Goal: Information Seeking & Learning: Learn about a topic

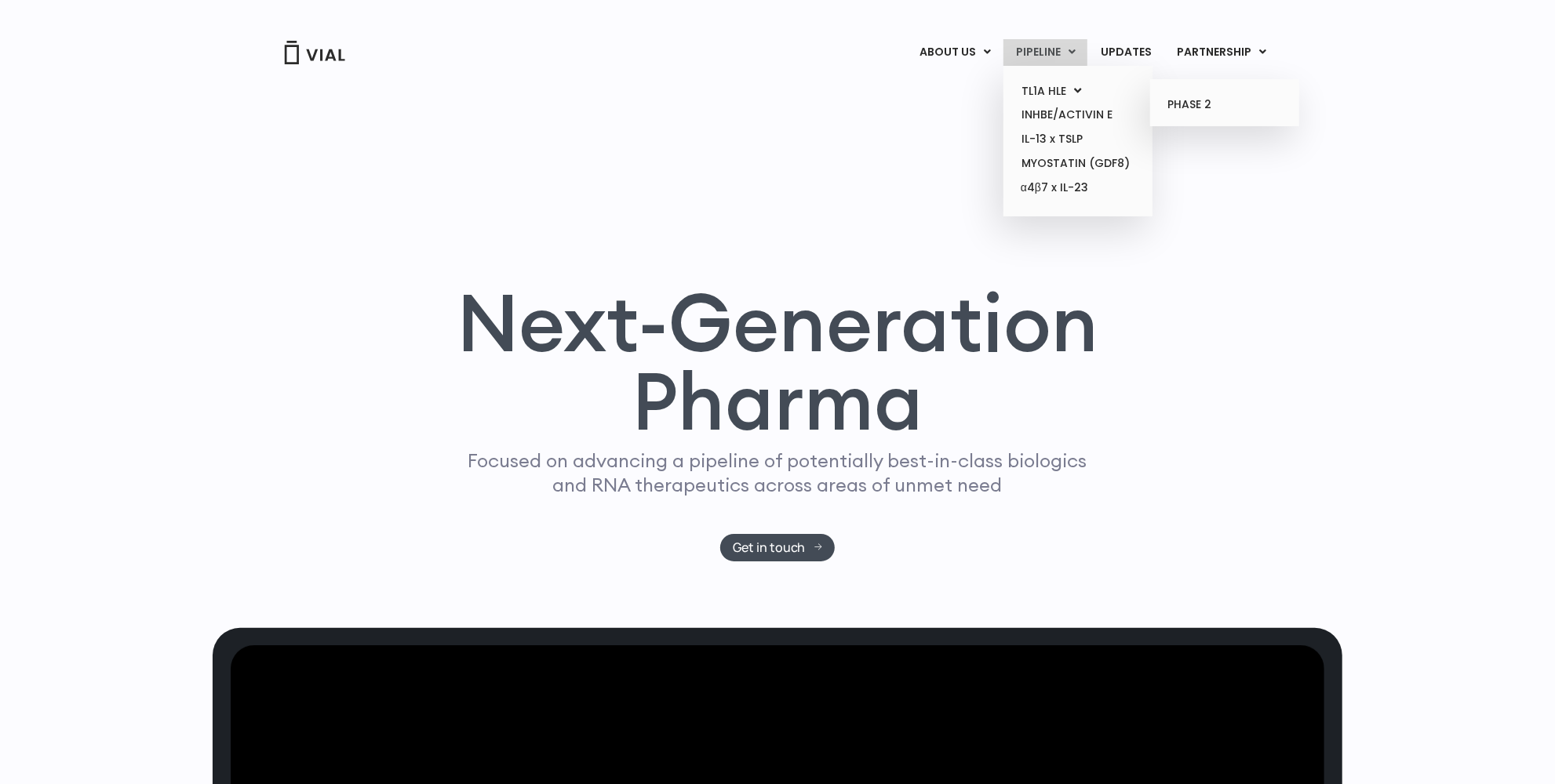
click at [1225, 118] on ul "PHASE 2" at bounding box center [1225, 103] width 149 height 48
click at [1211, 106] on link "PHASE 2" at bounding box center [1225, 105] width 138 height 25
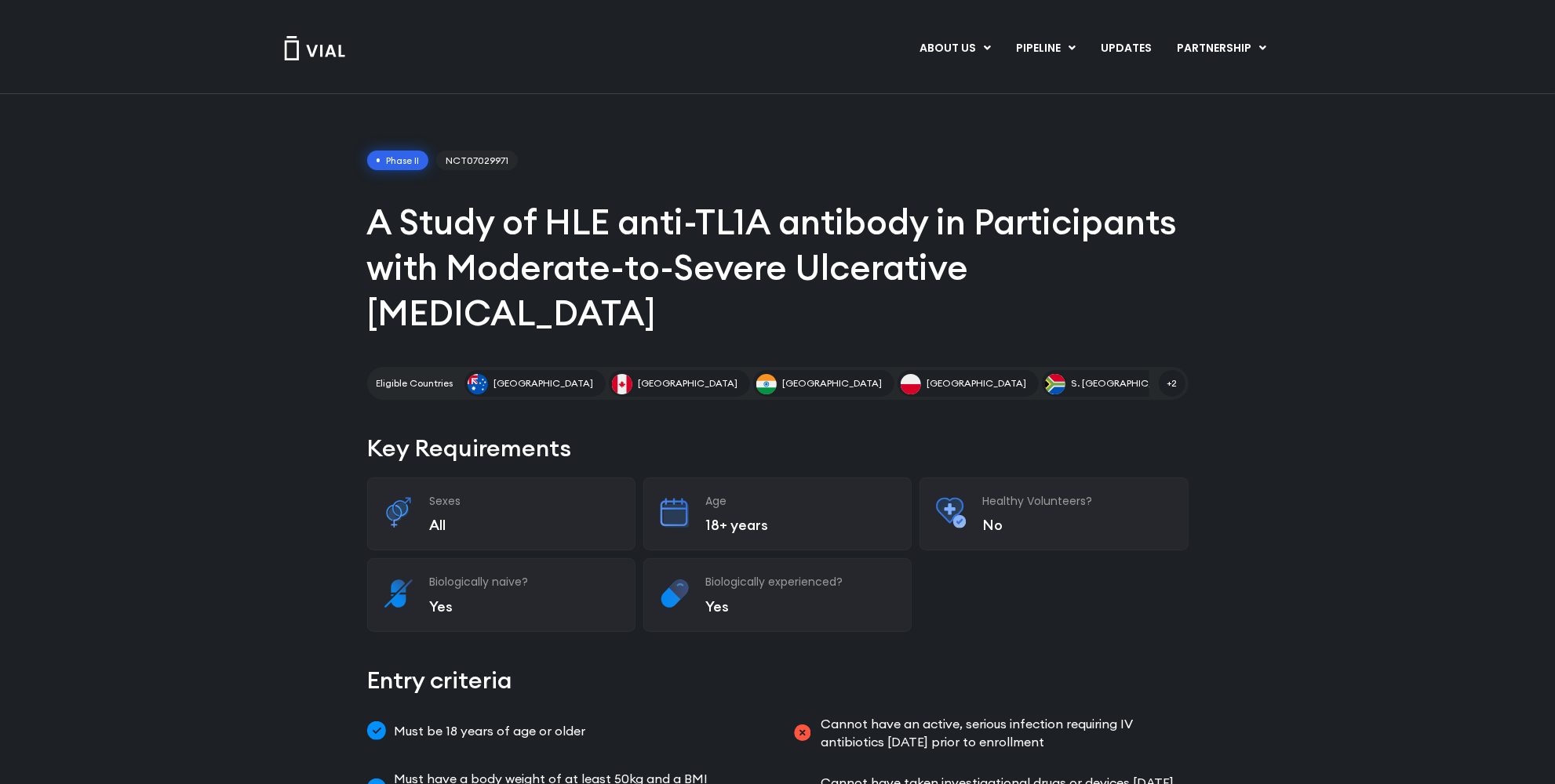
click at [309, 45] on img at bounding box center [314, 48] width 63 height 24
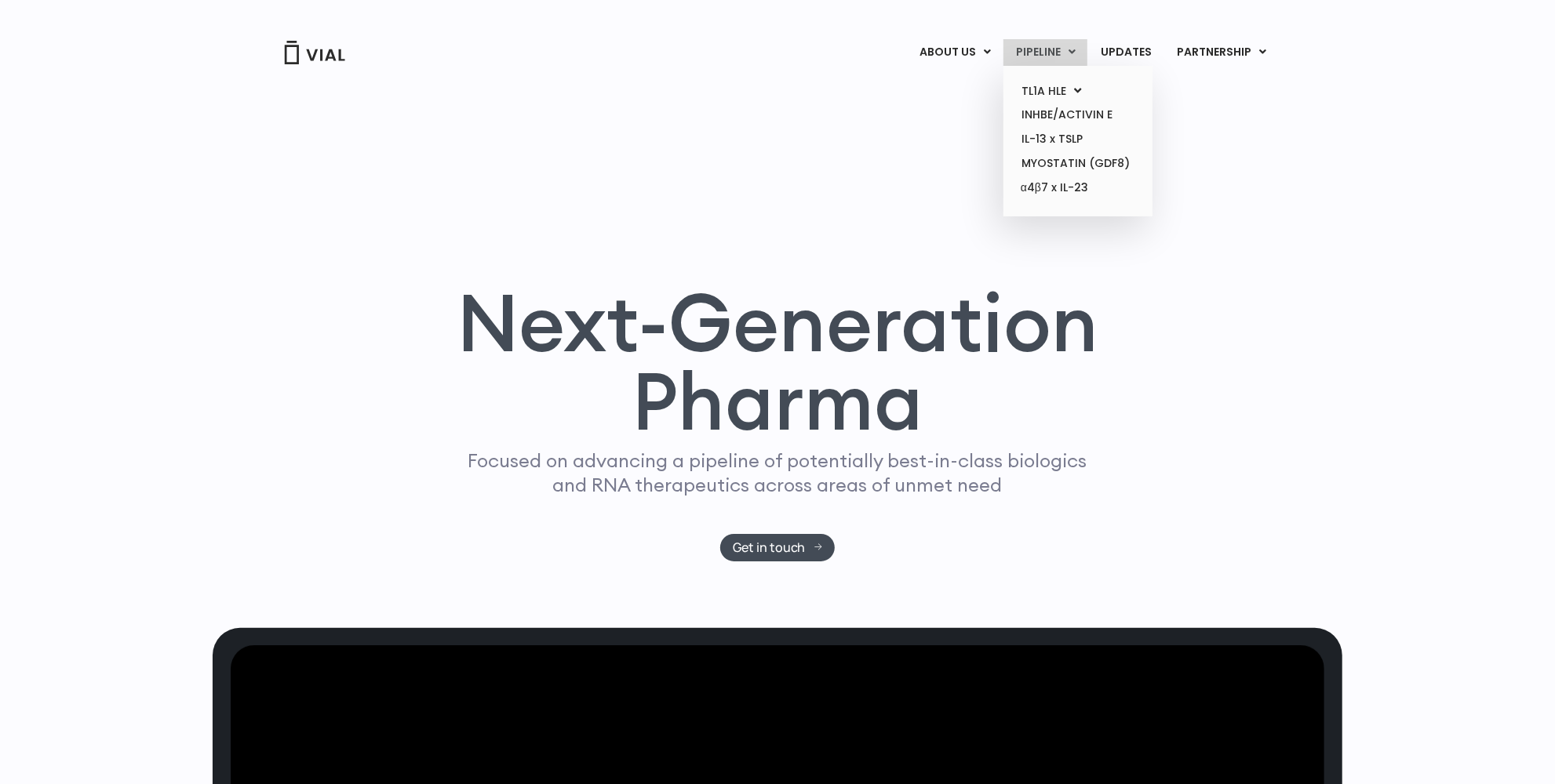
click at [1031, 59] on link "PIPELINE" at bounding box center [1045, 53] width 84 height 27
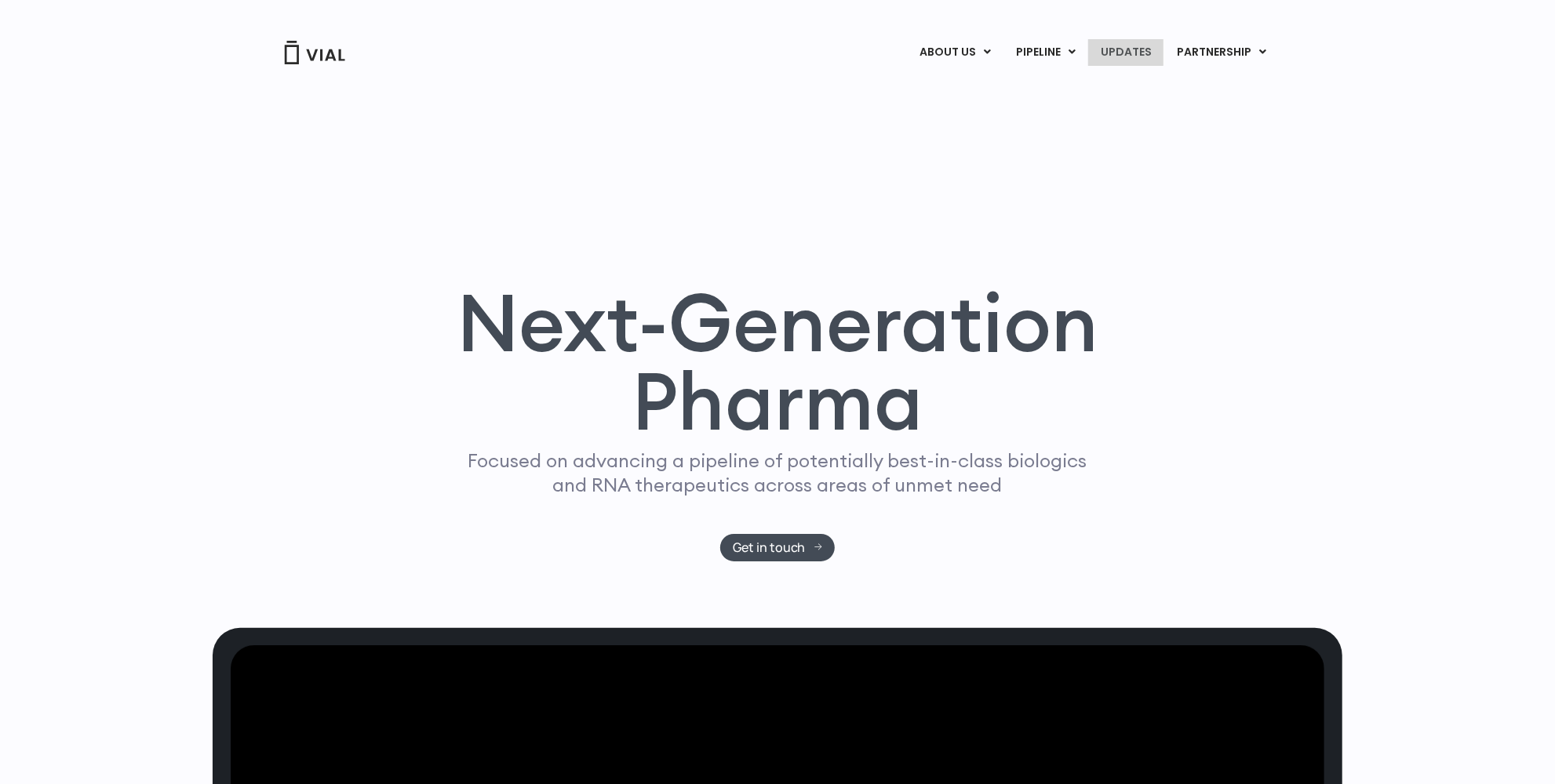
click at [1137, 53] on link "UPDATES" at bounding box center [1125, 53] width 75 height 27
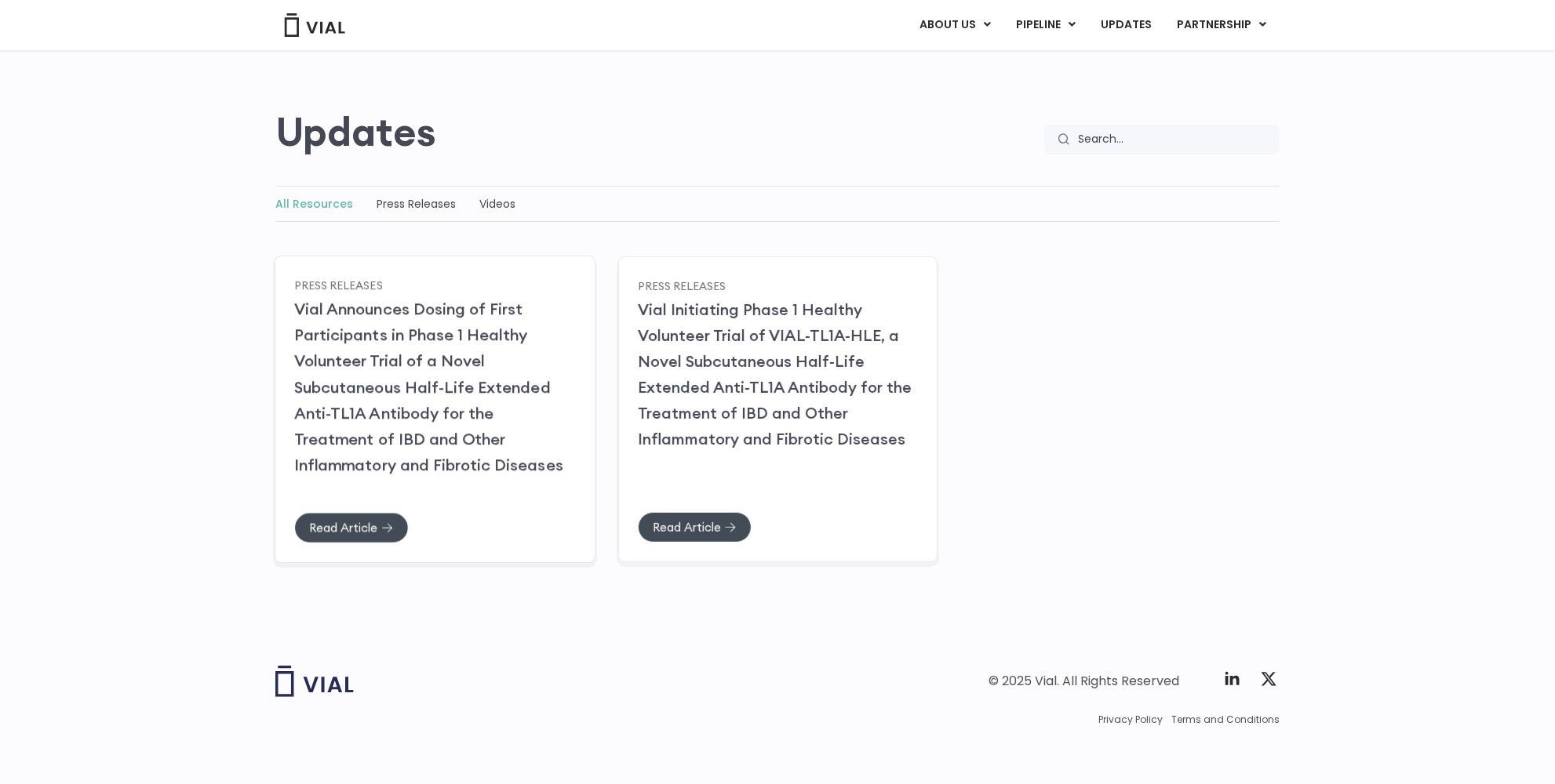
scroll to position [85, 0]
click at [634, 697] on div "© 2025 Vial. All Rights Reserved Twitter X Logo Privacy Policy Terms and Condit…" at bounding box center [777, 694] width 1004 height 61
click at [624, 693] on div "© 2025 Vial. All Rights Reserved Twitter X Logo Privacy Policy Terms and Condit…" at bounding box center [777, 694] width 1004 height 61
